Goal: Information Seeking & Learning: Learn about a topic

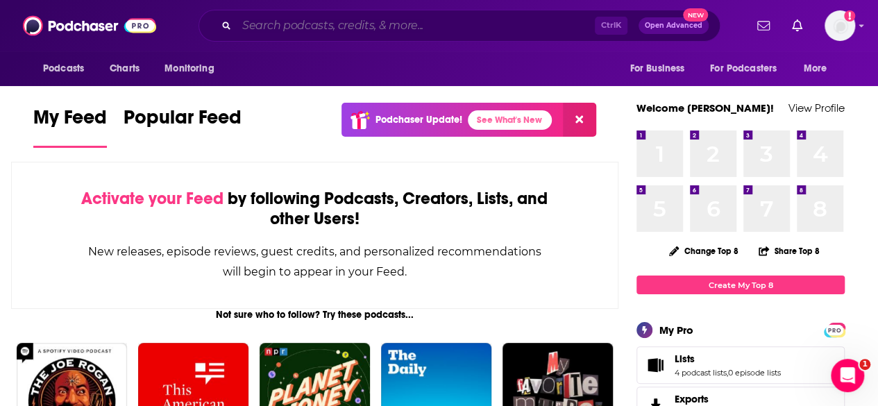
click at [403, 17] on input "Search podcasts, credits, & more..." at bounding box center [416, 26] width 358 height 22
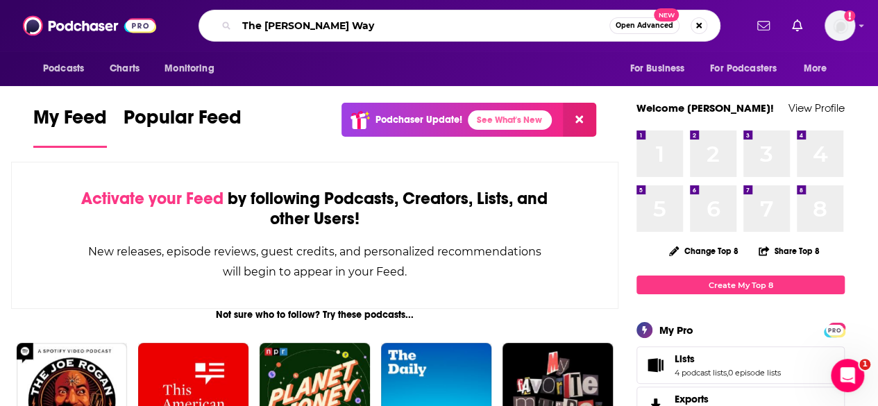
type input "The [PERSON_NAME] Way"
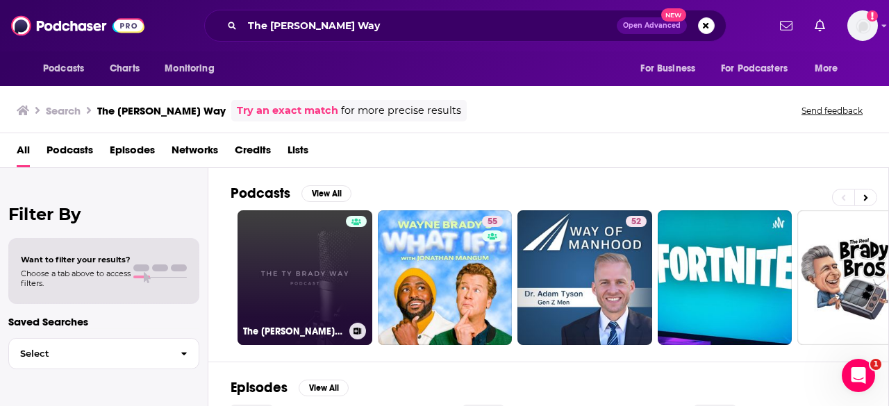
click at [322, 261] on link "The [PERSON_NAME] Way" at bounding box center [304, 277] width 135 height 135
